Goal: Information Seeking & Learning: Learn about a topic

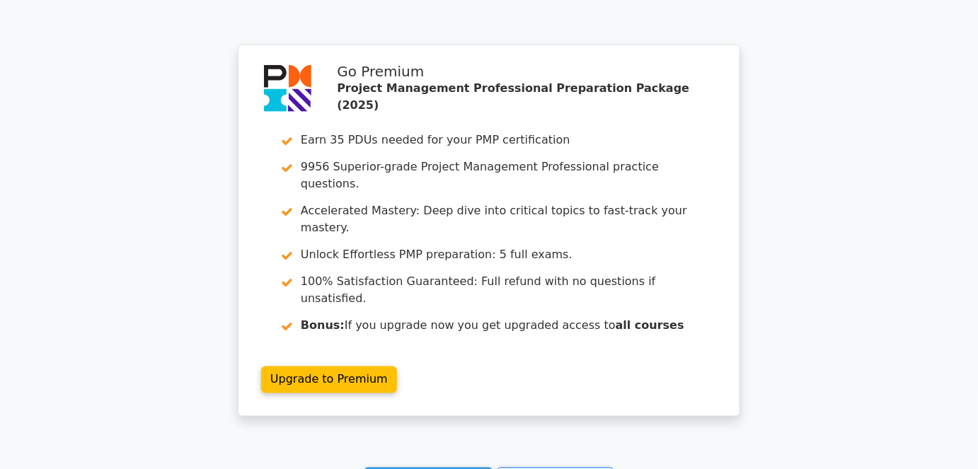
scroll to position [4111, 0]
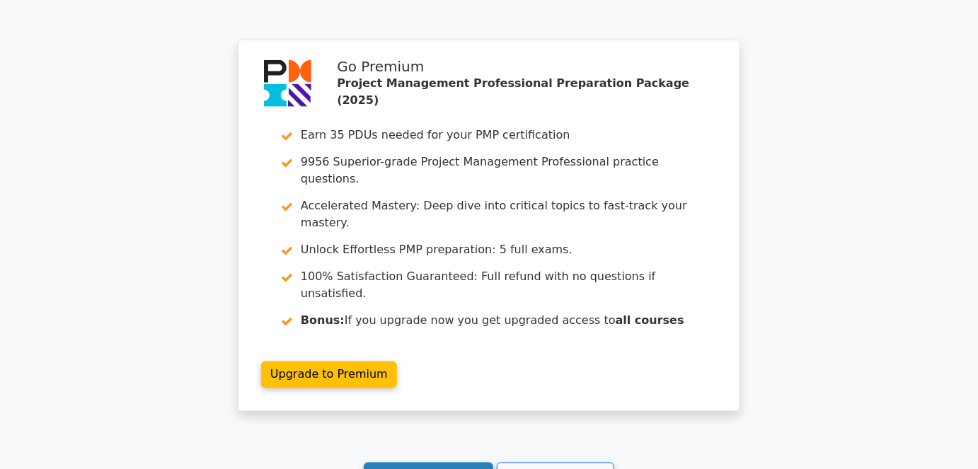
click at [411, 463] on link "Continue practicing" at bounding box center [429, 476] width 130 height 27
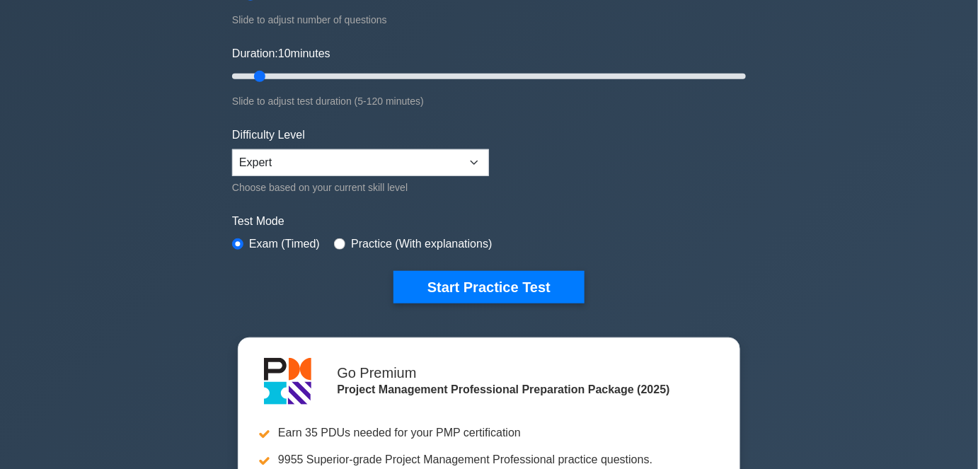
scroll to position [321, 0]
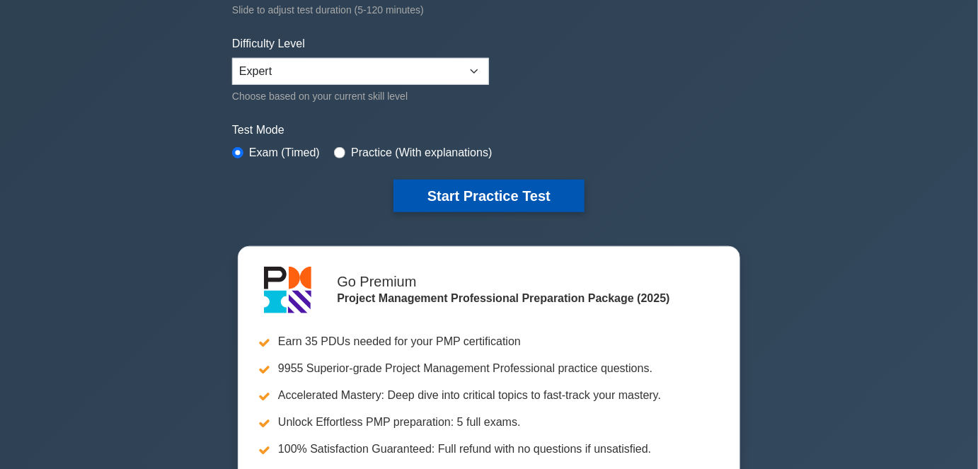
click at [481, 187] on button "Start Practice Test" at bounding box center [489, 196] width 191 height 33
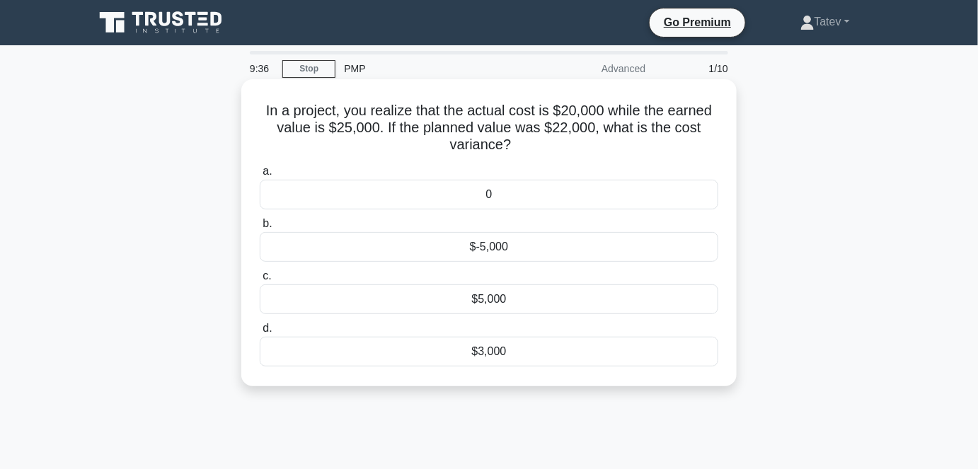
click at [486, 357] on div "$3,000" at bounding box center [489, 352] width 459 height 30
click at [260, 333] on input "d. $3,000" at bounding box center [260, 328] width 0 height 9
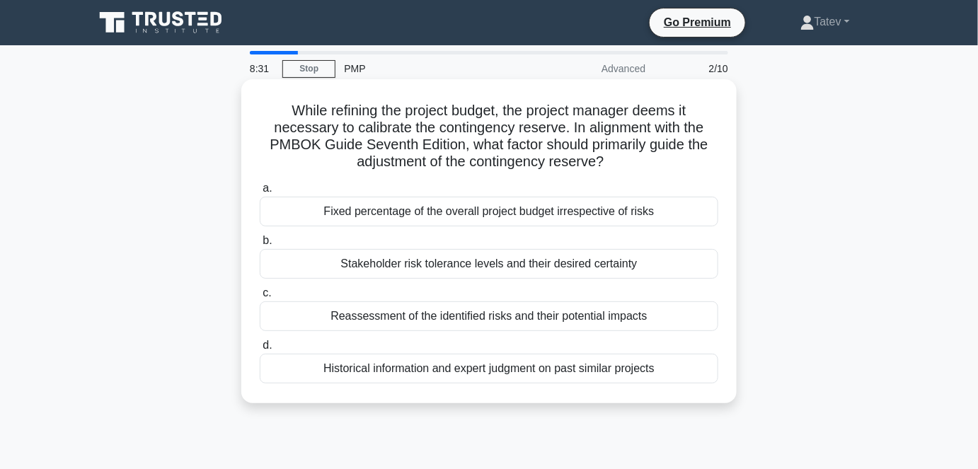
click at [449, 317] on div "Reassessment of the identified risks and their potential impacts" at bounding box center [489, 317] width 459 height 30
click at [260, 298] on input "c. Reassessment of the identified risks and their potential impacts" at bounding box center [260, 293] width 0 height 9
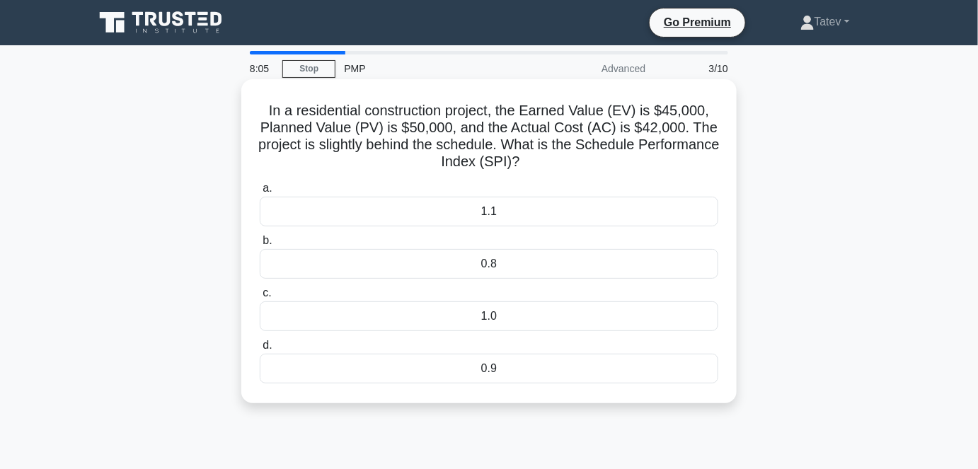
click at [534, 373] on div "0.9" at bounding box center [489, 369] width 459 height 30
click at [260, 350] on input "d. 0.9" at bounding box center [260, 345] width 0 height 9
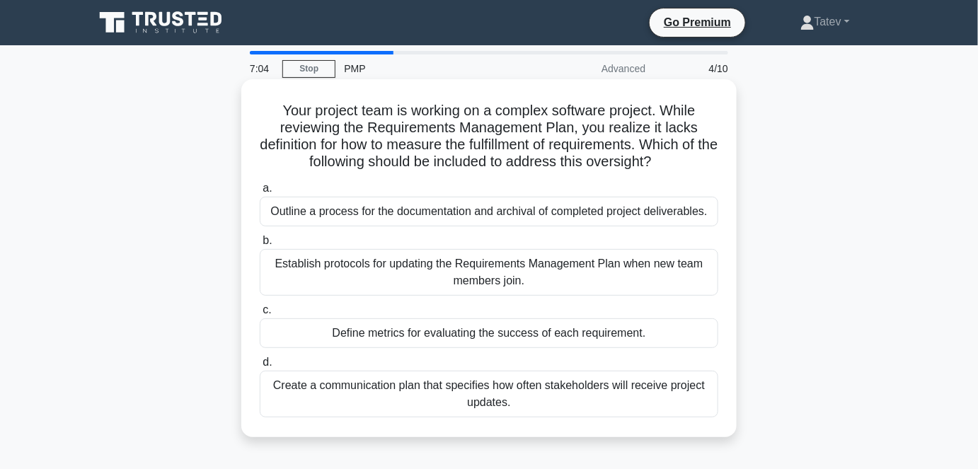
click at [442, 333] on div "Define metrics for evaluating the success of each requirement." at bounding box center [489, 334] width 459 height 30
click at [260, 315] on input "c. Define metrics for evaluating the success of each requirement." at bounding box center [260, 310] width 0 height 9
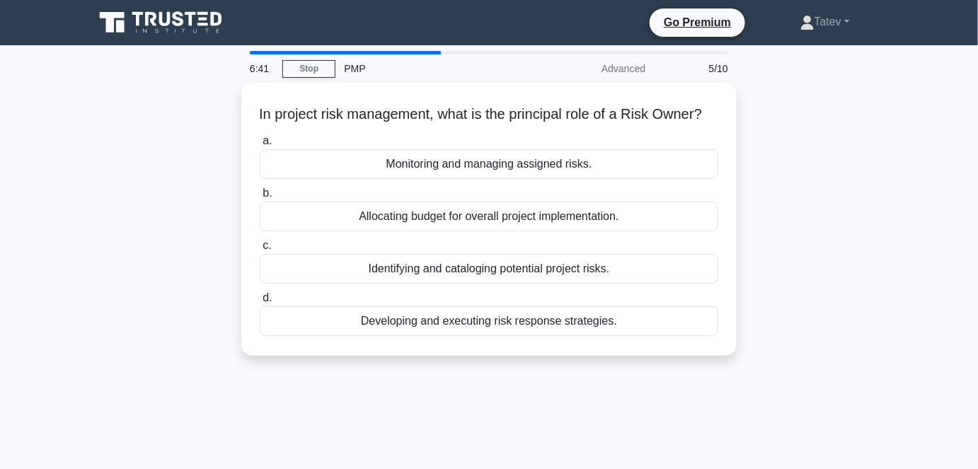
click at [442, 333] on div "Developing and executing risk response strategies." at bounding box center [489, 321] width 459 height 30
click at [260, 303] on input "d. Developing and executing risk response strategies." at bounding box center [260, 298] width 0 height 9
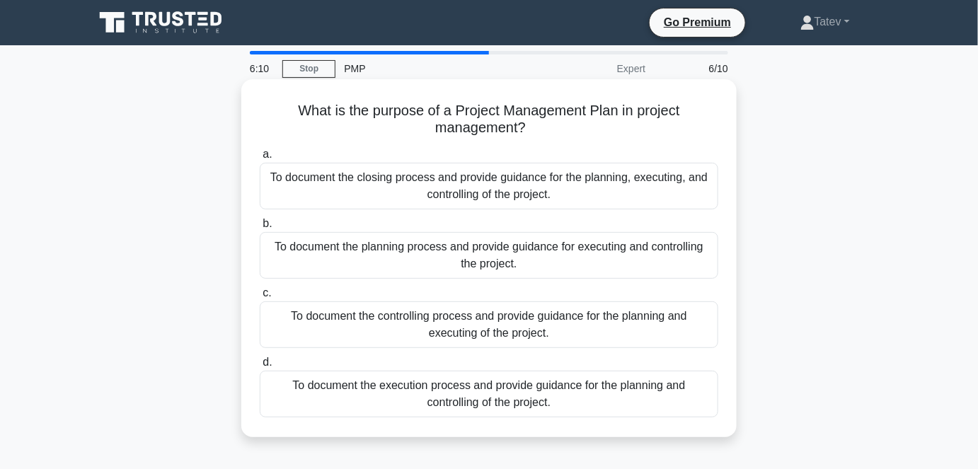
click at [574, 188] on div "To document the closing process and provide guidance for the planning, executin…" at bounding box center [489, 186] width 459 height 47
click at [260, 159] on input "a. To document the closing process and provide guidance for the planning, execu…" at bounding box center [260, 154] width 0 height 9
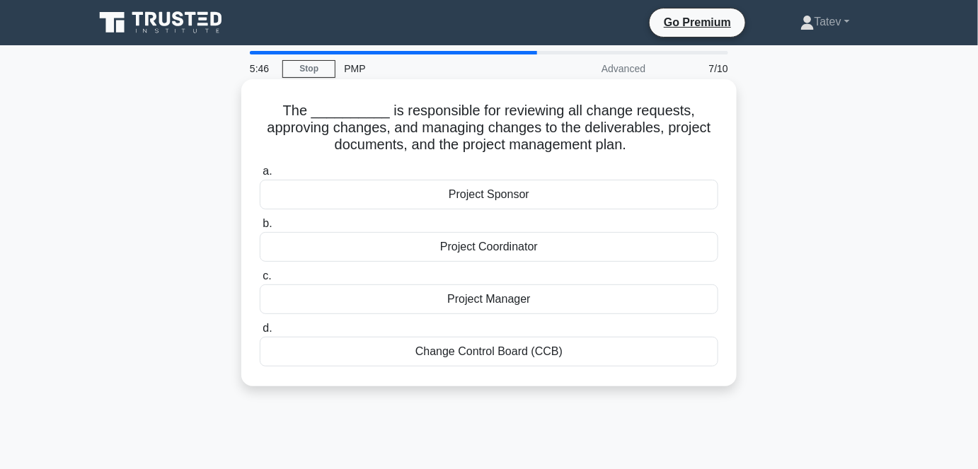
click at [522, 356] on div "Change Control Board (CCB)" at bounding box center [489, 352] width 459 height 30
click at [260, 333] on input "d. Change Control Board (CCB)" at bounding box center [260, 328] width 0 height 9
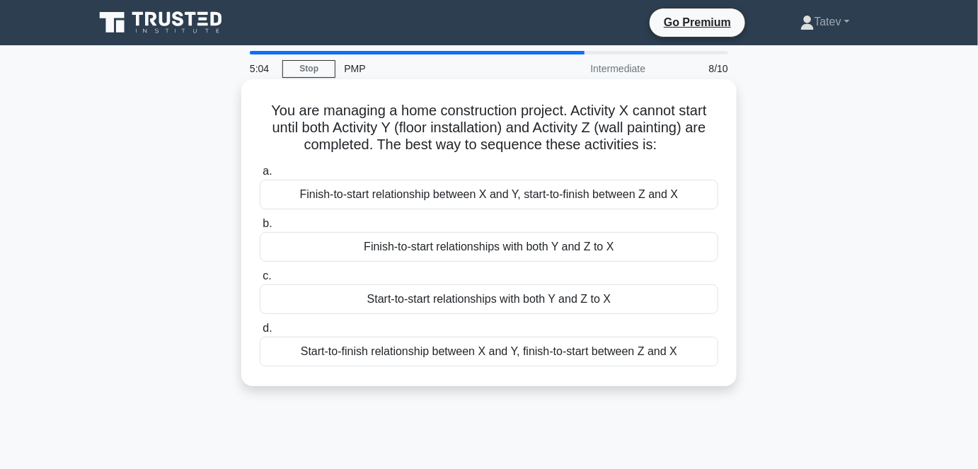
click at [563, 248] on div "Finish-to-start relationships with both Y and Z to X" at bounding box center [489, 247] width 459 height 30
click at [260, 229] on input "b. Finish-to-start relationships with both Y and Z to X" at bounding box center [260, 223] width 0 height 9
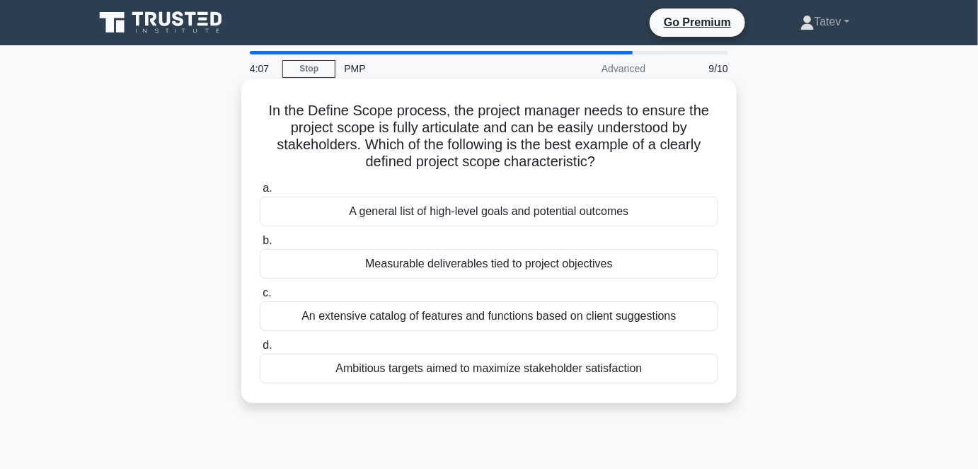
click at [561, 264] on div "Measurable deliverables tied to project objectives" at bounding box center [489, 264] width 459 height 30
click at [260, 246] on input "b. Measurable deliverables tied to project objectives" at bounding box center [260, 240] width 0 height 9
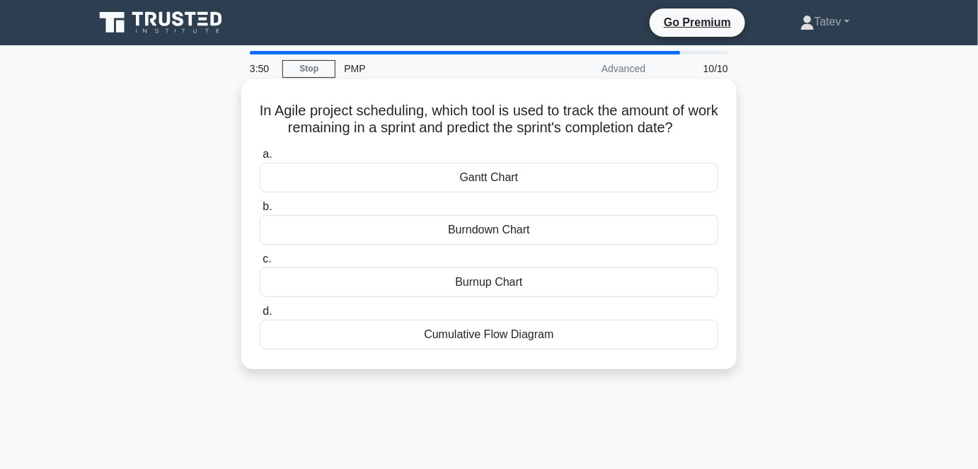
click at [540, 231] on div "Burndown Chart" at bounding box center [489, 230] width 459 height 30
click at [260, 212] on input "b. Burndown Chart" at bounding box center [260, 206] width 0 height 9
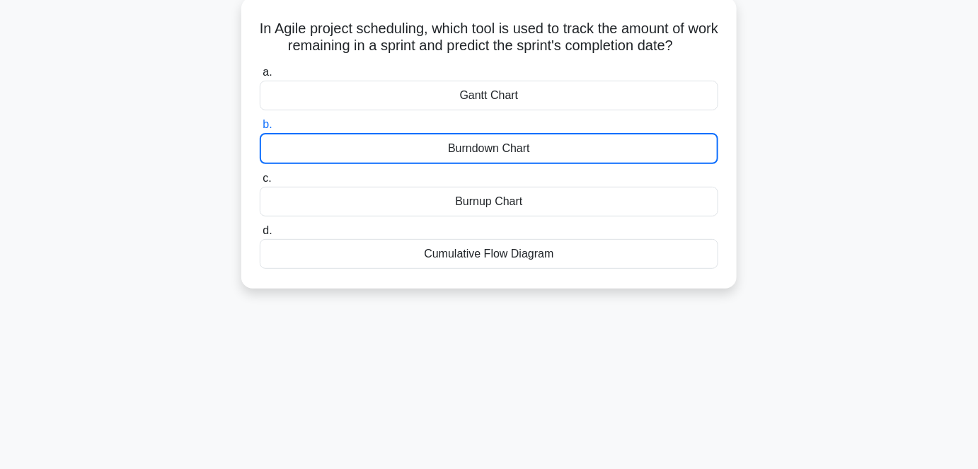
scroll to position [171, 0]
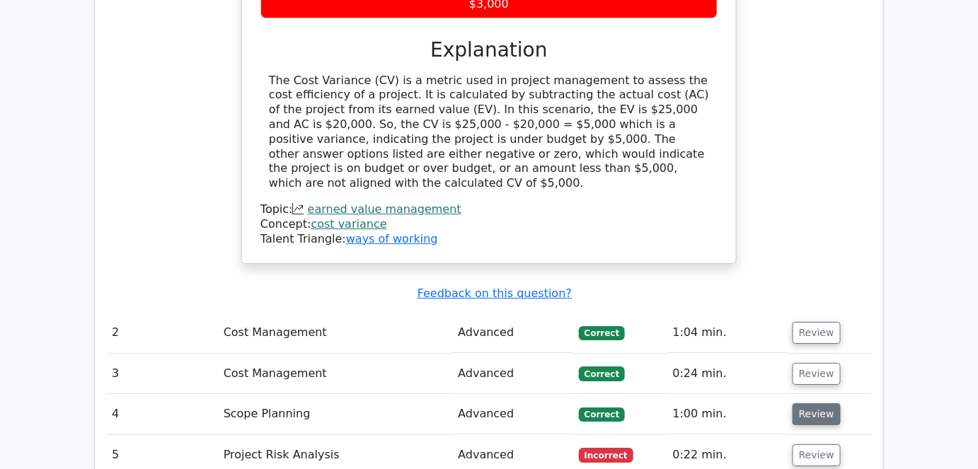
scroll to position [1544, 0]
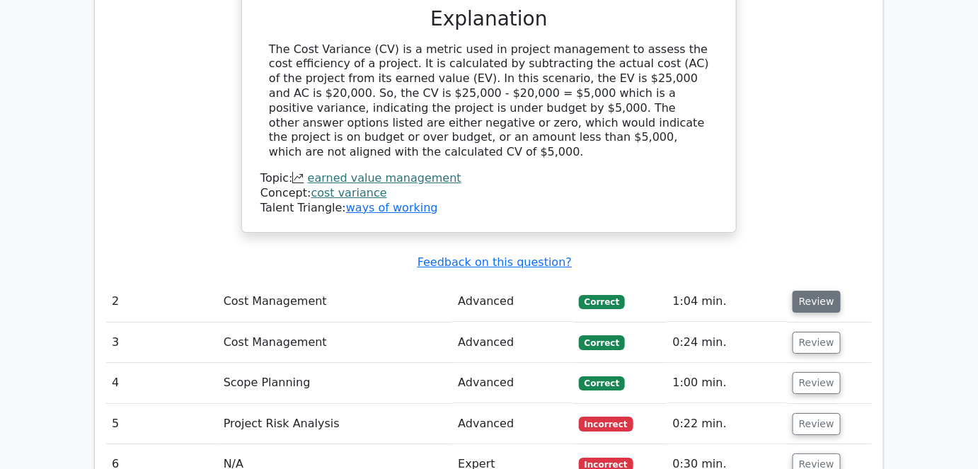
click at [825, 291] on button "Review" at bounding box center [817, 302] width 48 height 22
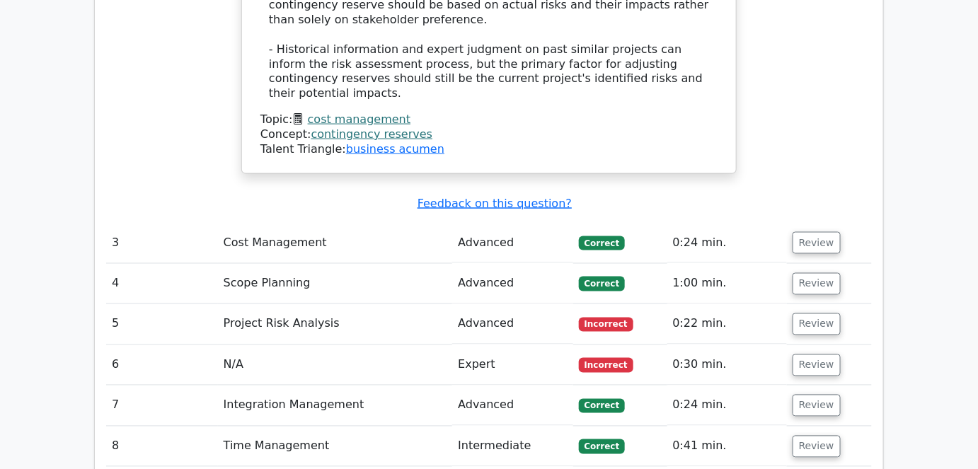
scroll to position [2445, 0]
click at [820, 231] on button "Review" at bounding box center [817, 242] width 48 height 22
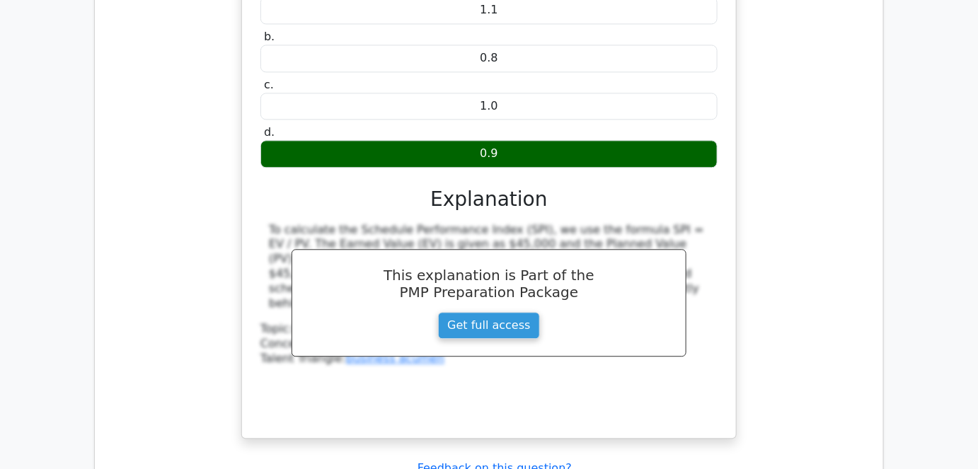
scroll to position [2831, 0]
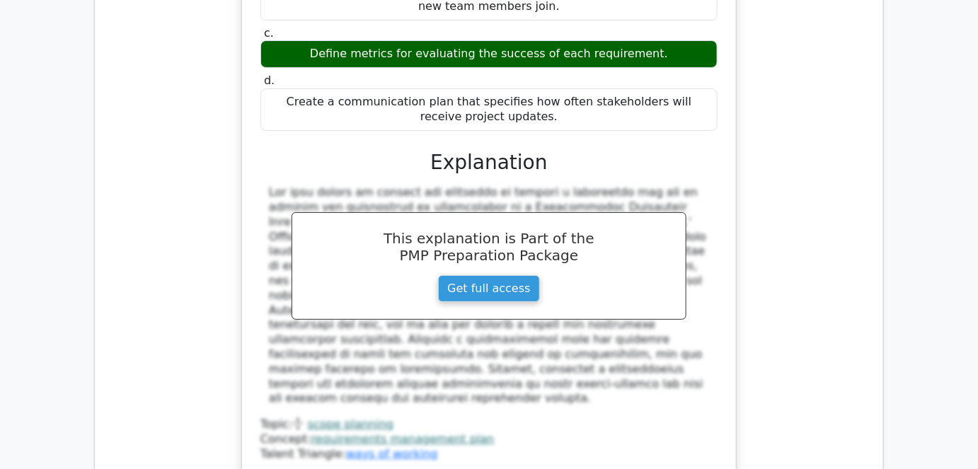
scroll to position [3667, 0]
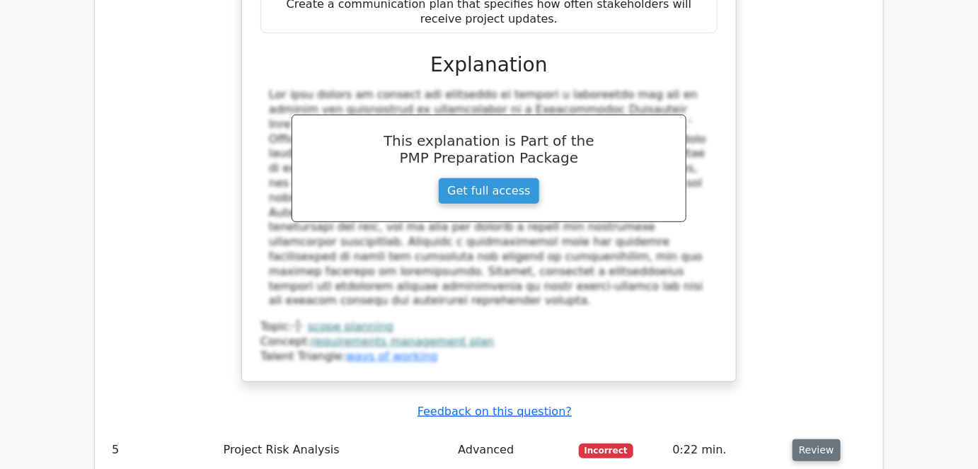
click at [811, 440] on button "Review" at bounding box center [817, 451] width 48 height 22
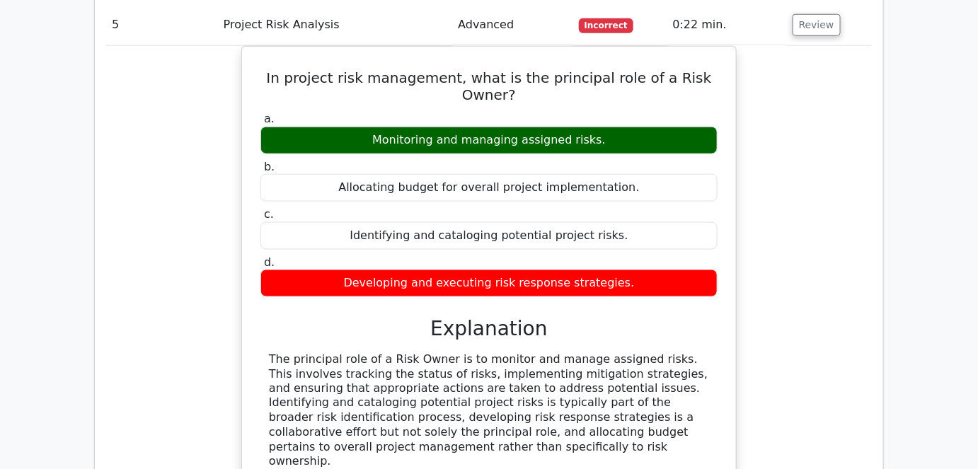
scroll to position [4118, 0]
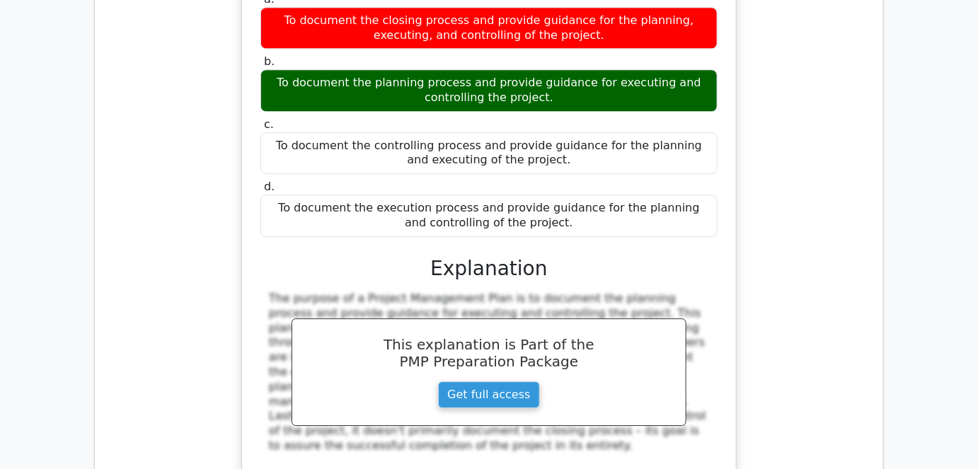
scroll to position [4826, 0]
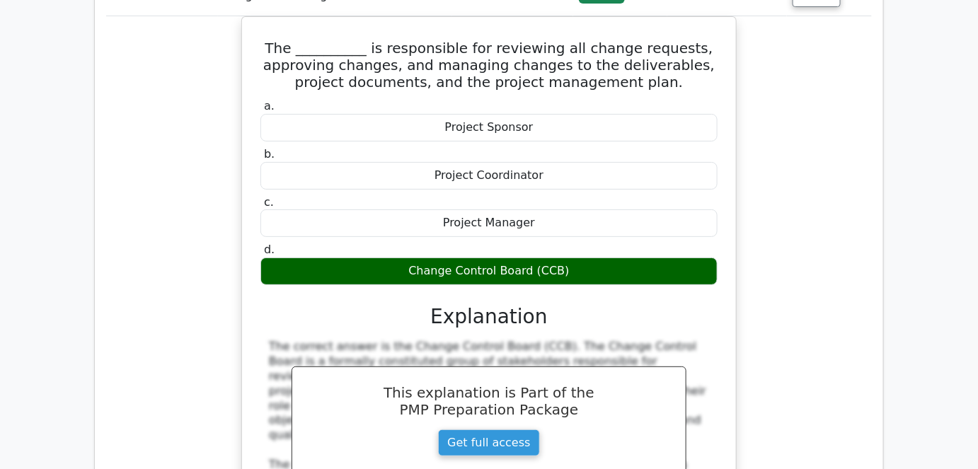
scroll to position [5598, 0]
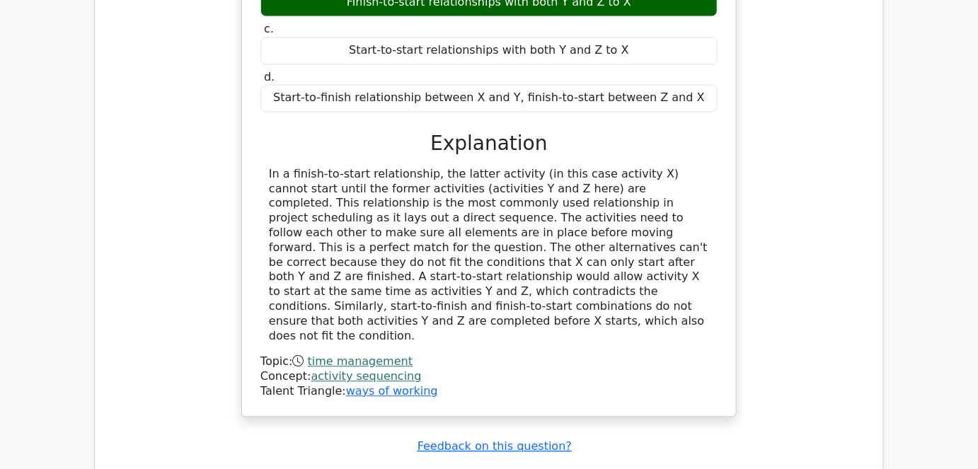
scroll to position [6370, 0]
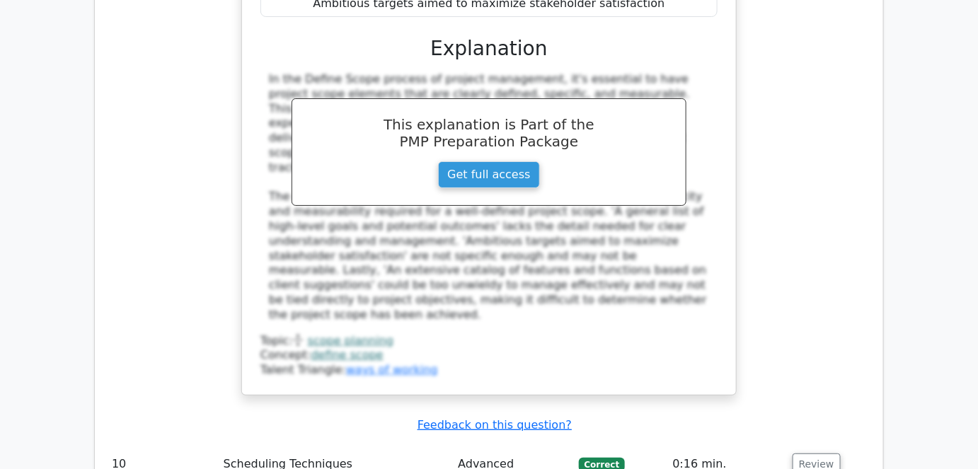
scroll to position [7142, 0]
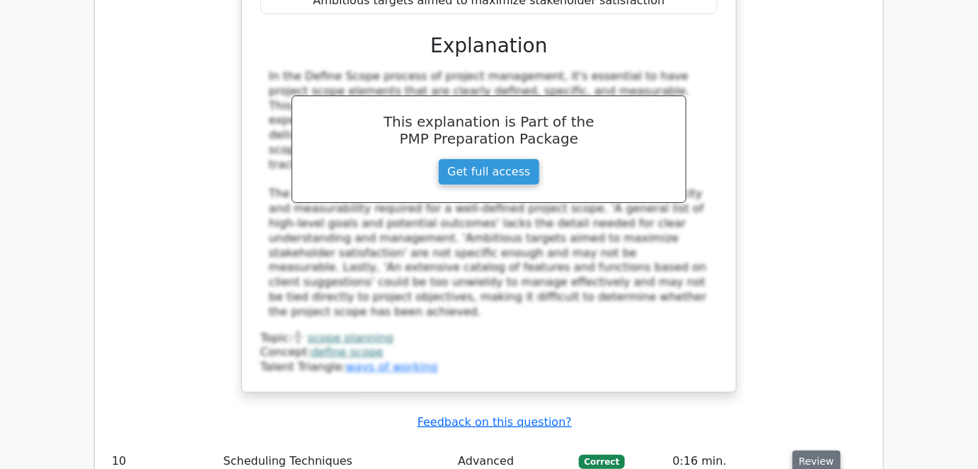
click at [819, 451] on button "Review" at bounding box center [817, 462] width 48 height 22
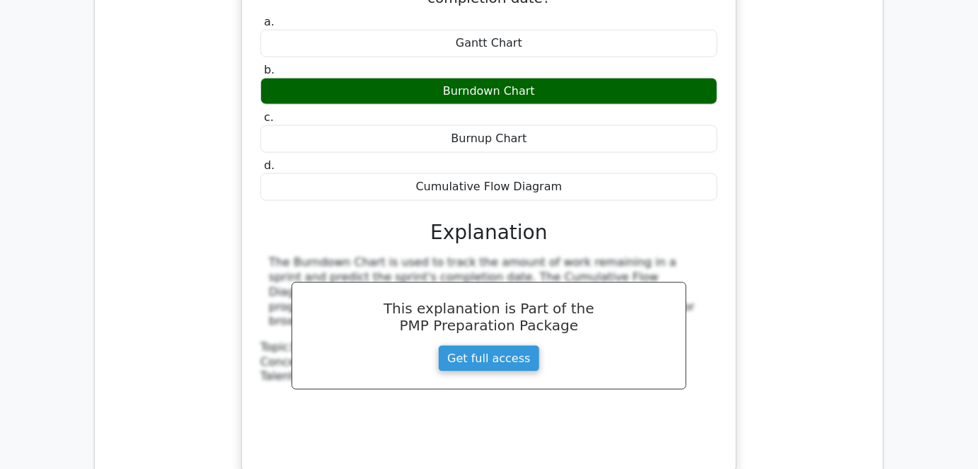
scroll to position [7786, 0]
